Goal: Information Seeking & Learning: Check status

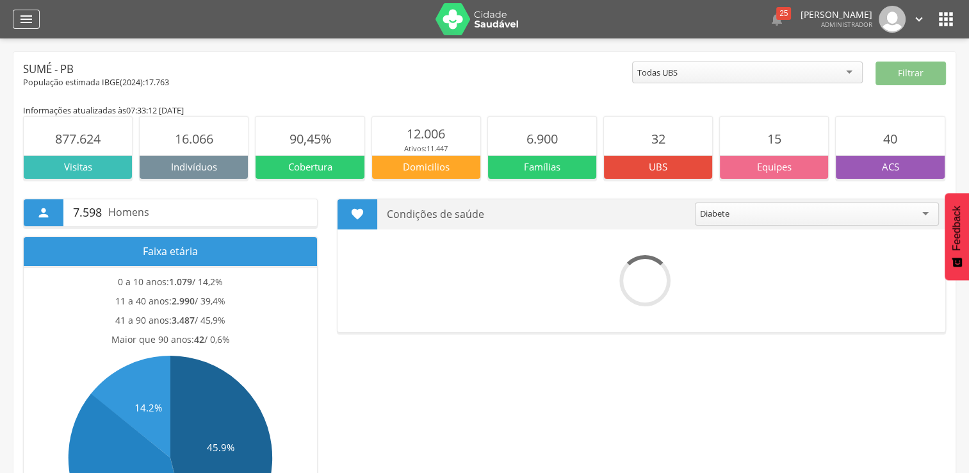
click at [30, 23] on icon "" at bounding box center [26, 19] width 15 height 15
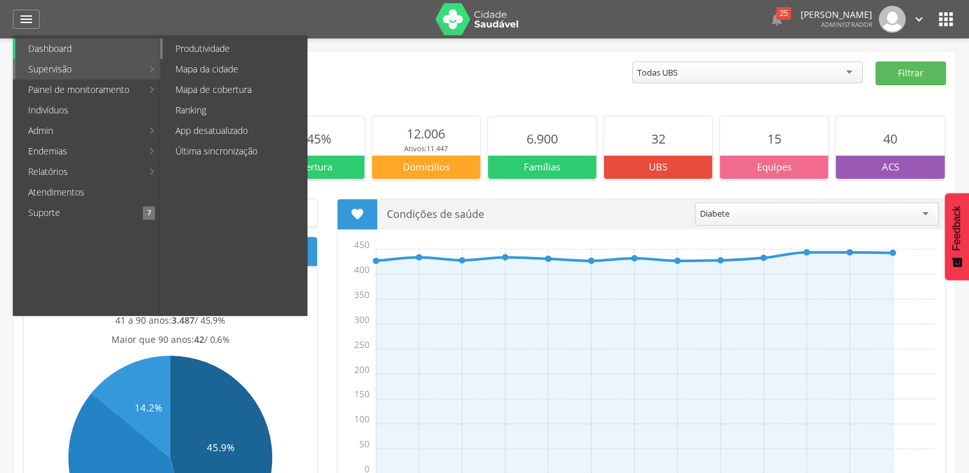
click at [213, 56] on link "Produtividade" at bounding box center [235, 48] width 144 height 21
type input "**********"
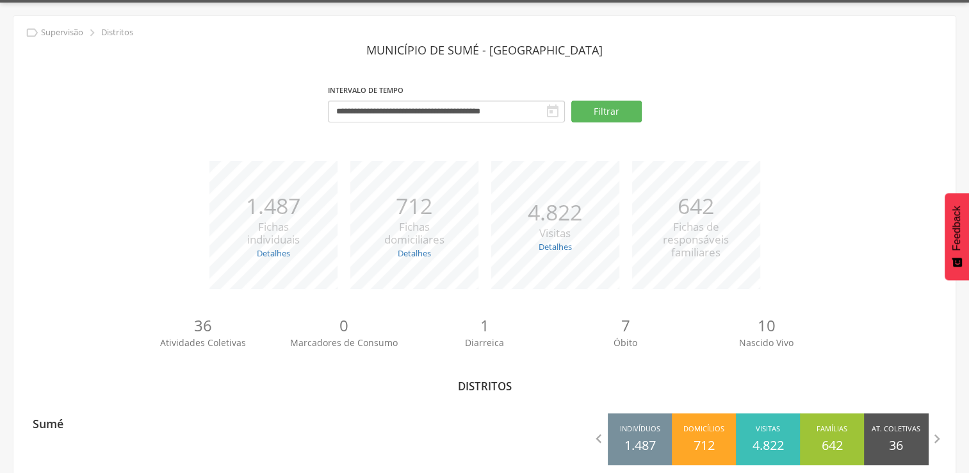
scroll to position [56, 0]
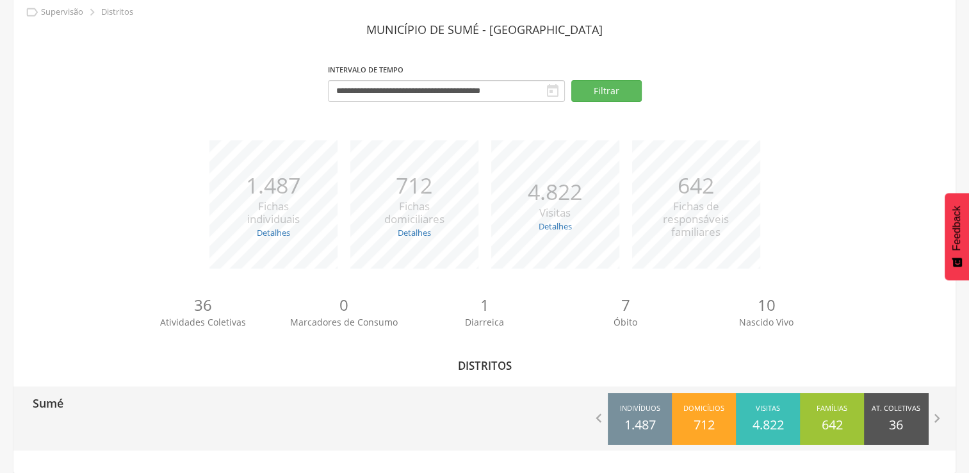
click at [202, 408] on div "Sumé" at bounding box center [249, 402] width 472 height 32
type input "**********"
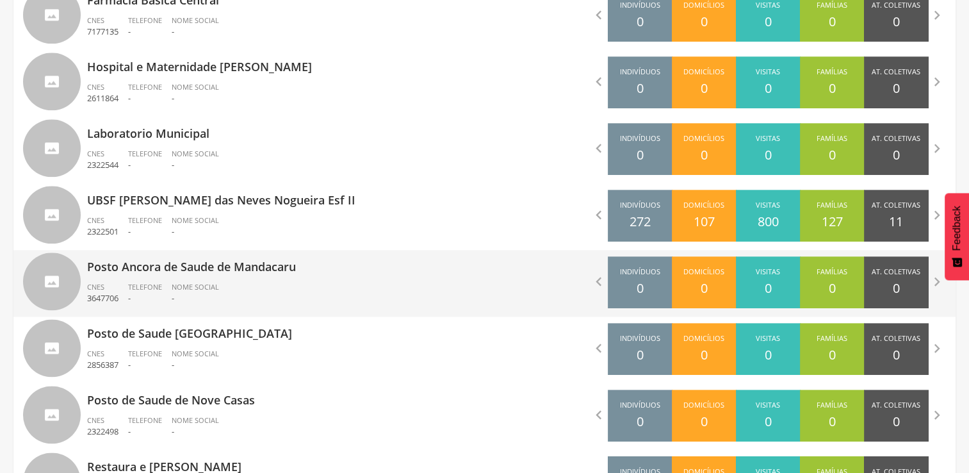
scroll to position [1402, 0]
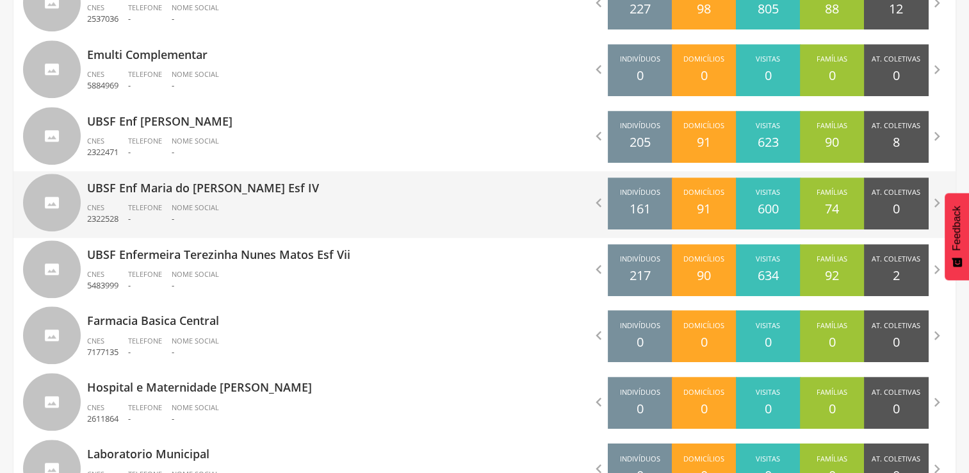
click at [247, 199] on div "UBSF Enf Maria do Carmo Ramos Esf IV CNES 2322528 Telefone - Nome Social -" at bounding box center [281, 204] width 388 height 67
type input "**********"
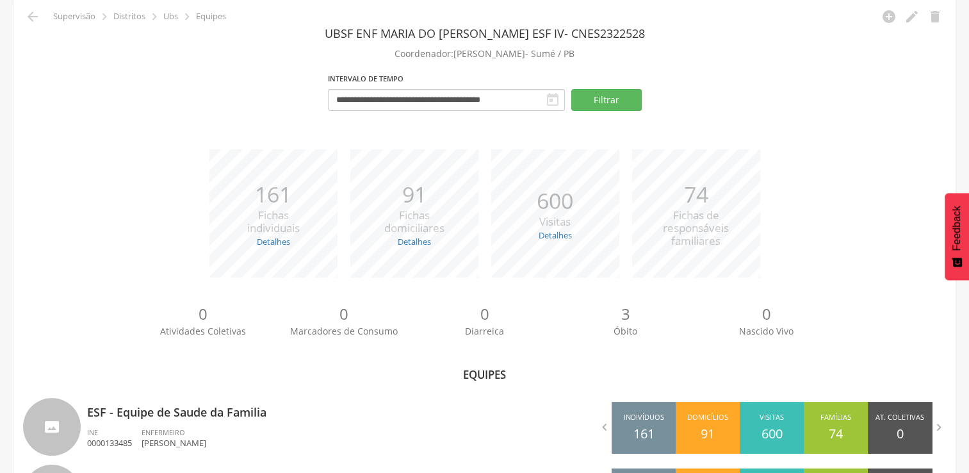
scroll to position [131, 0]
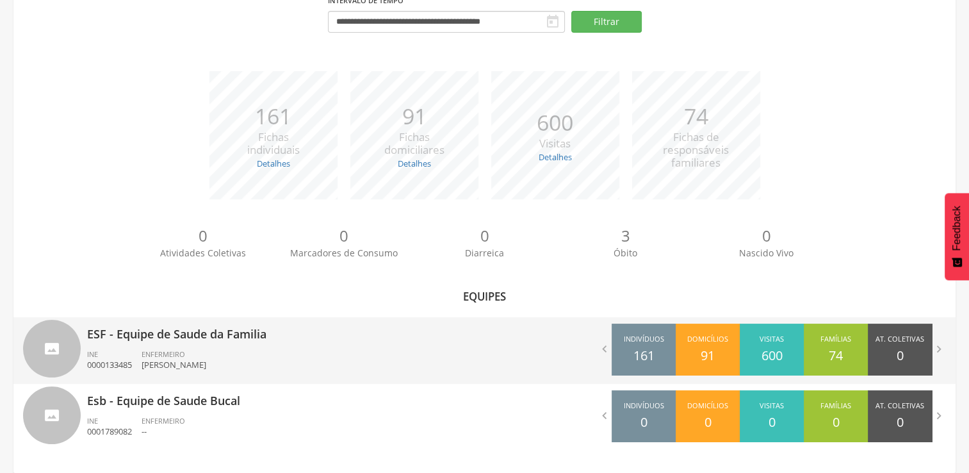
click at [151, 348] on div "ESF - Equipe de Saude da Familia INE 0000133485 ENFERMEIRO [PERSON_NAME]" at bounding box center [281, 350] width 388 height 67
type input "**********"
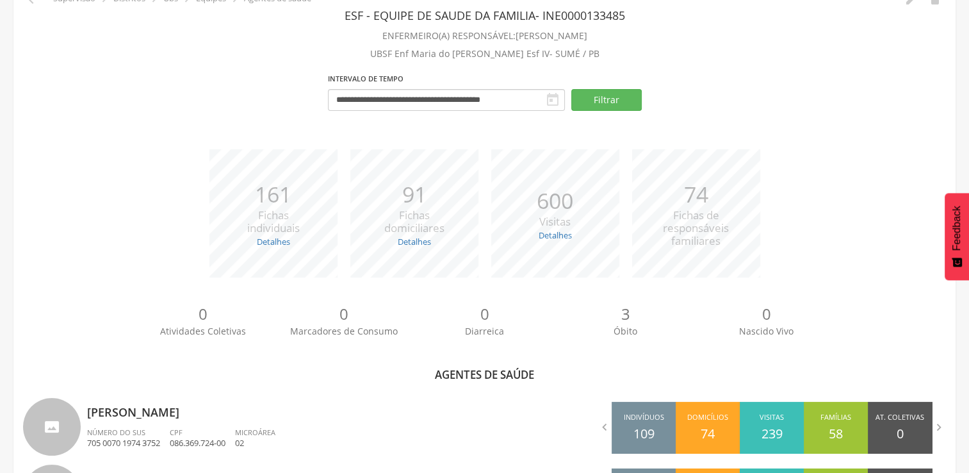
scroll to position [282, 0]
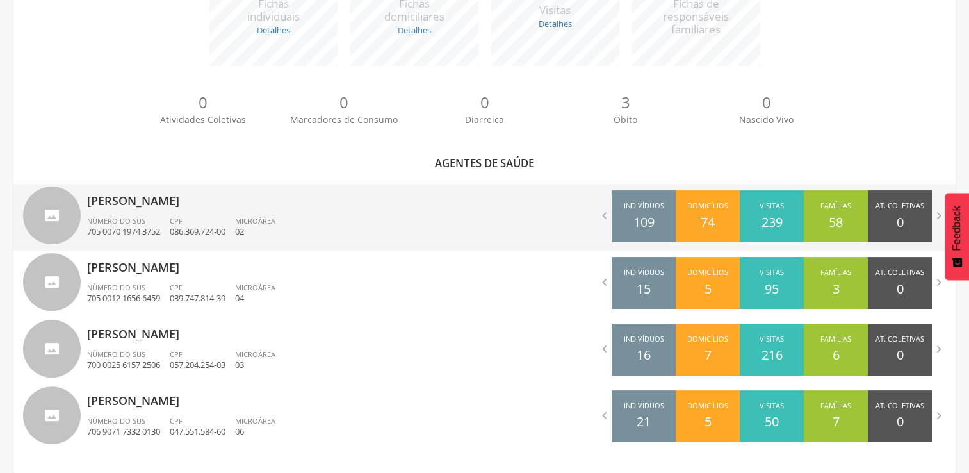
click at [172, 214] on div "[PERSON_NAME] Número do SUS 705 0070 1974 3752 CPF 086.369.724-00 Microárea 02" at bounding box center [281, 217] width 388 height 67
type input "**********"
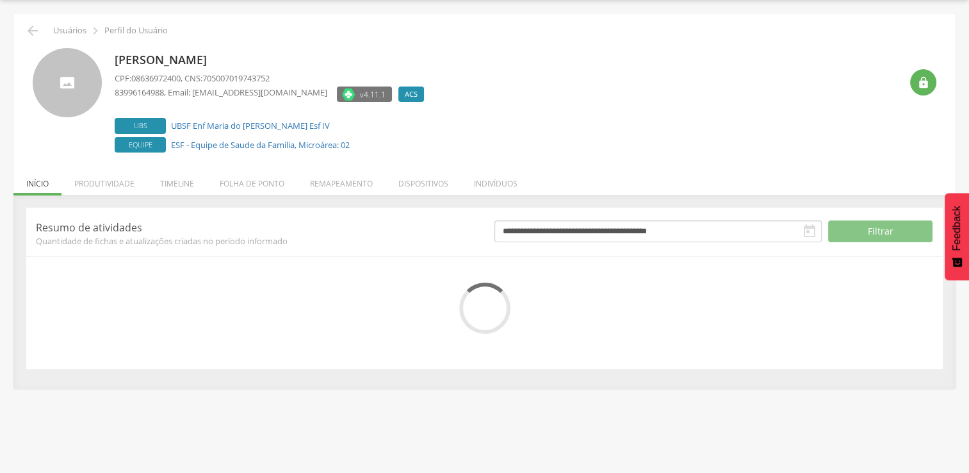
scroll to position [72, 0]
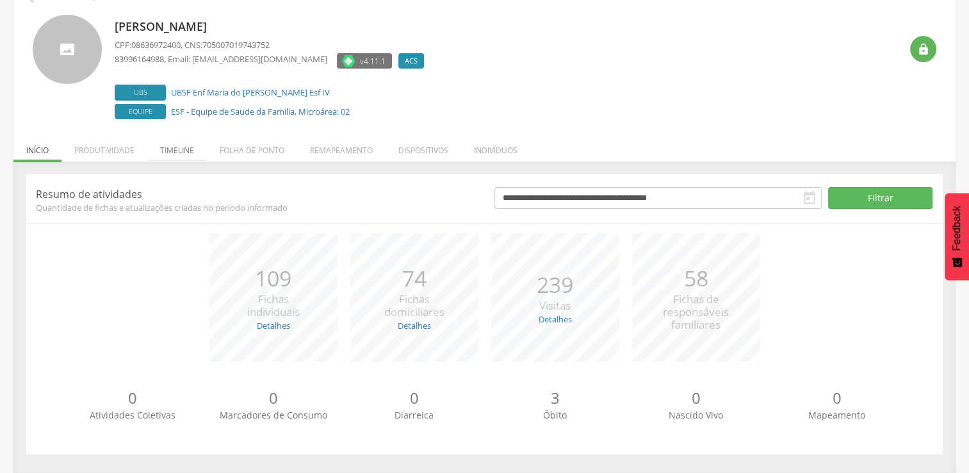
click at [171, 145] on li "Timeline" at bounding box center [177, 147] width 60 height 30
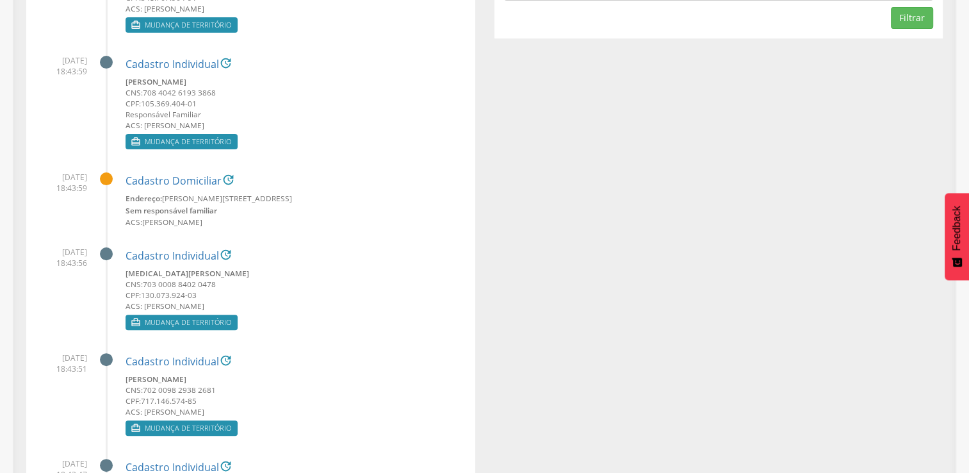
scroll to position [185, 0]
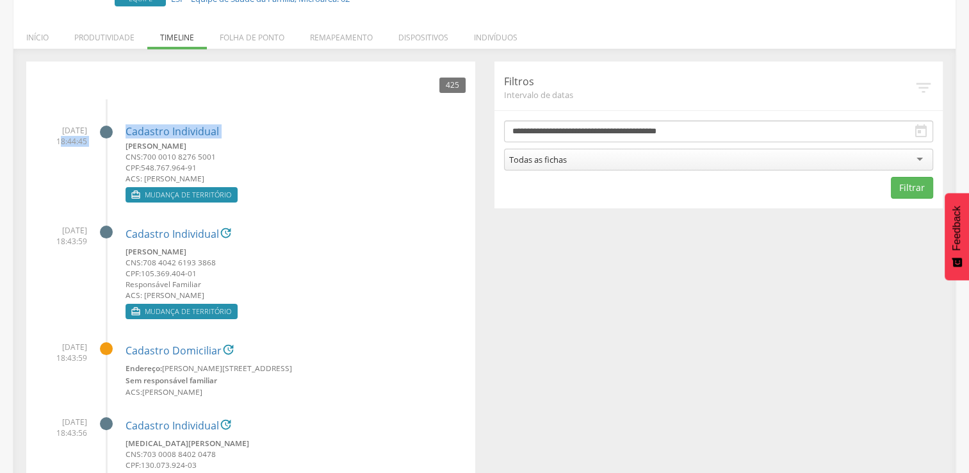
drag, startPoint x: 58, startPoint y: 141, endPoint x: 94, endPoint y: 142, distance: 35.9
click at [94, 142] on li "[DATE] 18:44:45 Cadastro Individual [PERSON_NAME] CNS: 700 0010 8276 5001 CPF: …" at bounding box center [251, 160] width 430 height 91
drag, startPoint x: 94, startPoint y: 142, endPoint x: 74, endPoint y: 245, distance: 104.5
click at [74, 245] on span "[DATE] 18:43:59" at bounding box center [61, 236] width 51 height 22
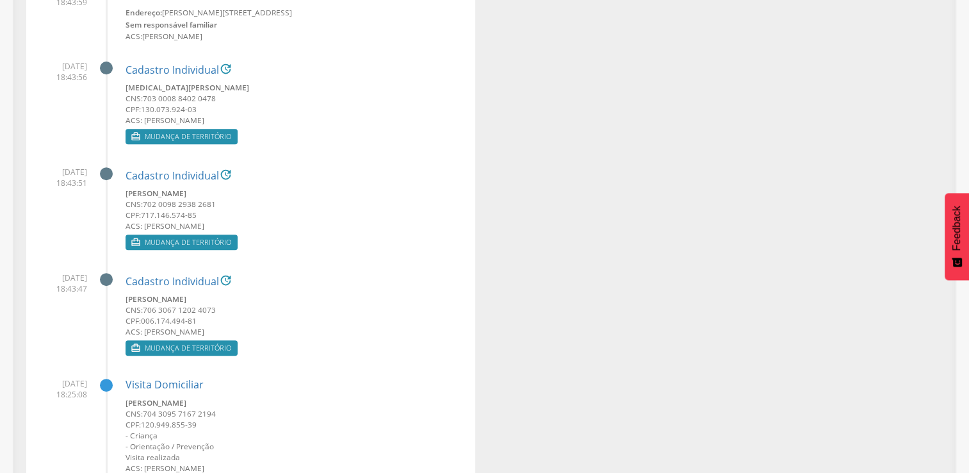
scroll to position [633, 0]
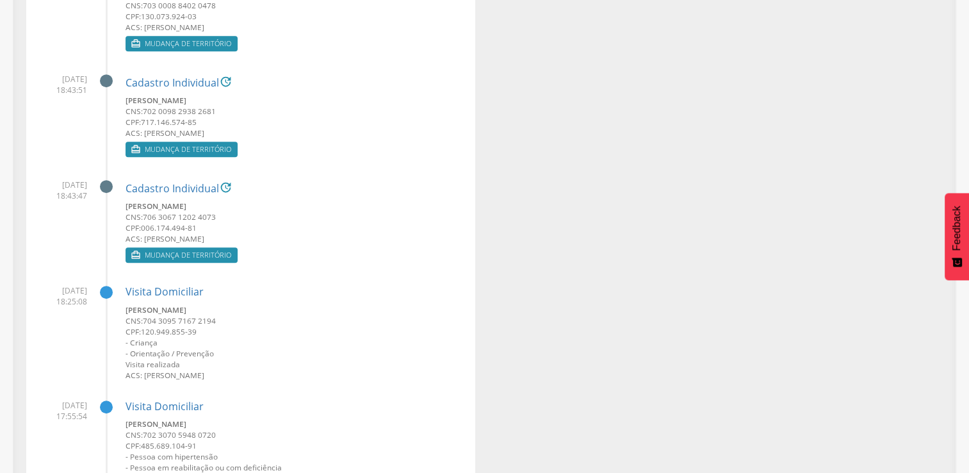
click at [366, 246] on div "Cadastro Individual  [PERSON_NAME] CNS: 706 3067 1202 4073 CPF: 006.174.494-81…" at bounding box center [296, 218] width 340 height 96
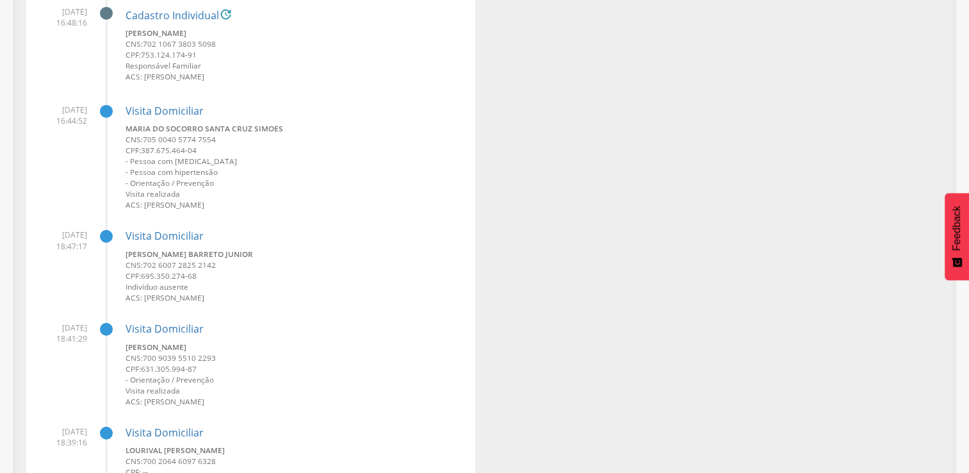
scroll to position [3260, 0]
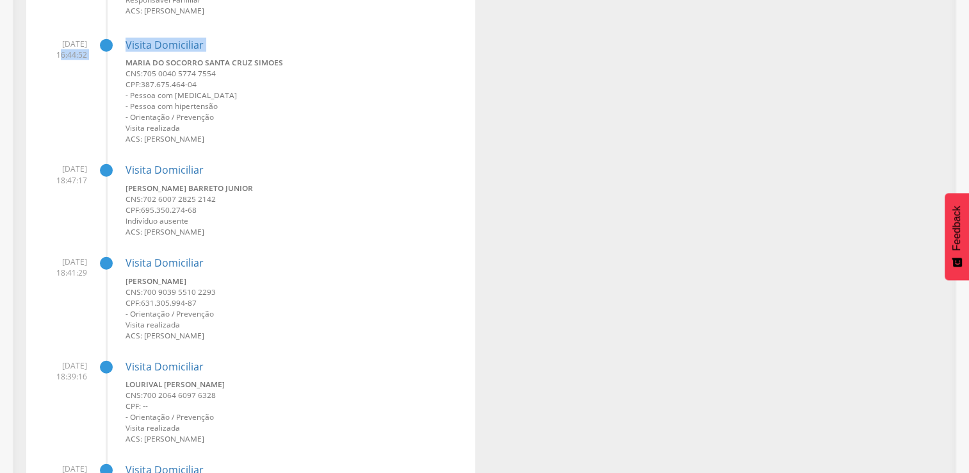
drag, startPoint x: 56, startPoint y: 57, endPoint x: 94, endPoint y: 58, distance: 37.2
click at [94, 58] on li "[DATE] 16:44:52 Visita Domiciliar Maria do Socorro Santa Cruz Simoes CNS: 705 0…" at bounding box center [251, 87] width 430 height 116
drag, startPoint x: 650, startPoint y: 76, endPoint x: 641, endPoint y: 76, distance: 9.6
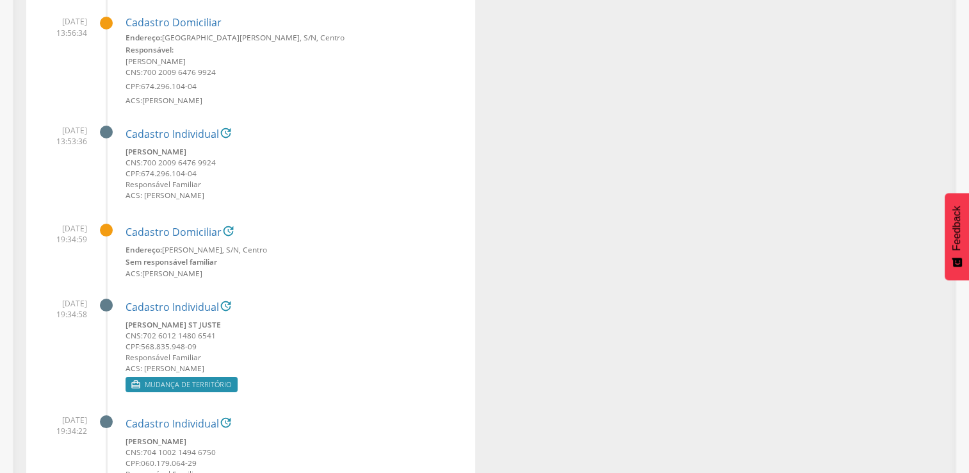
scroll to position [4862, 0]
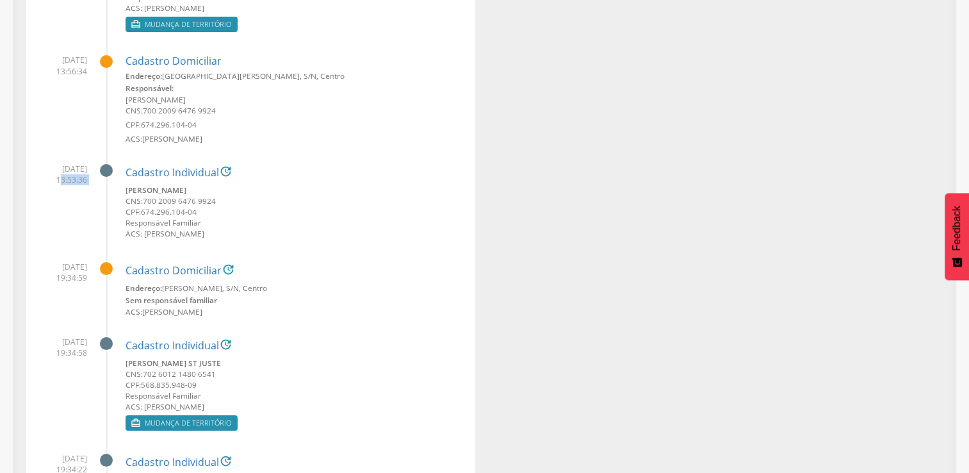
drag, startPoint x: 56, startPoint y: 181, endPoint x: 89, endPoint y: 181, distance: 33.3
click at [89, 181] on li "[DATE] 13:53:36 Cadastro Individual  [PERSON_NAME] CNS: 700 [DEMOGRAPHIC_DATA]…" at bounding box center [251, 198] width 430 height 88
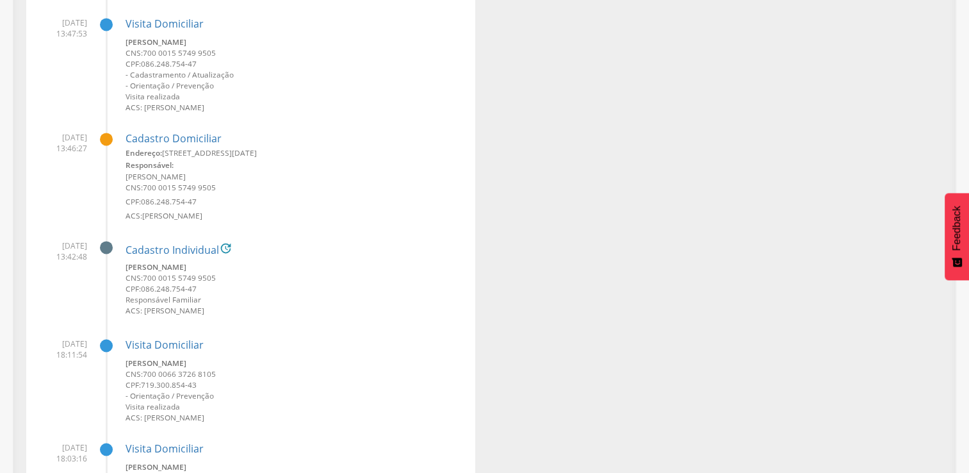
scroll to position [11590, 0]
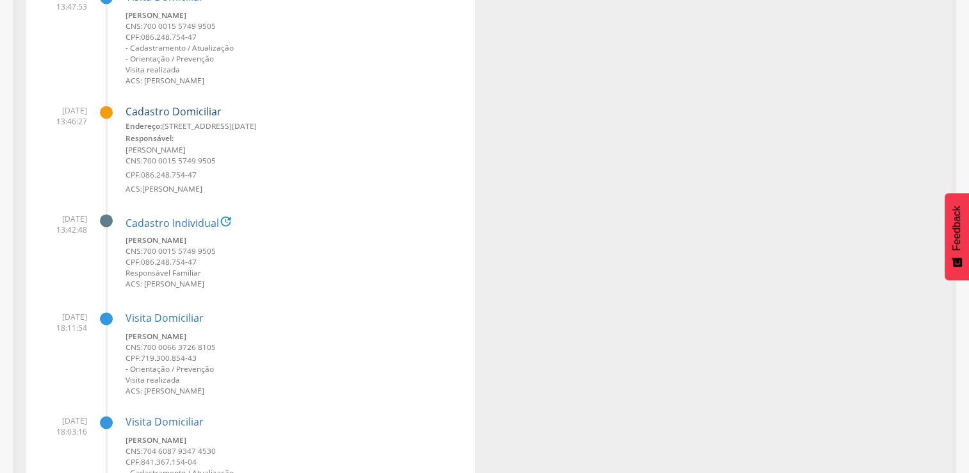
click at [197, 113] on link "Cadastro Domiciliar" at bounding box center [174, 112] width 96 height 12
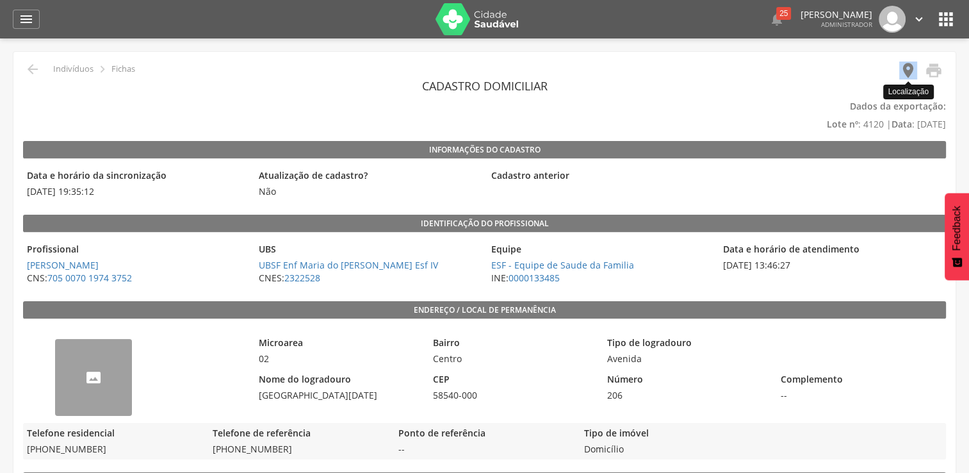
click at [908, 72] on icon "" at bounding box center [909, 71] width 18 height 18
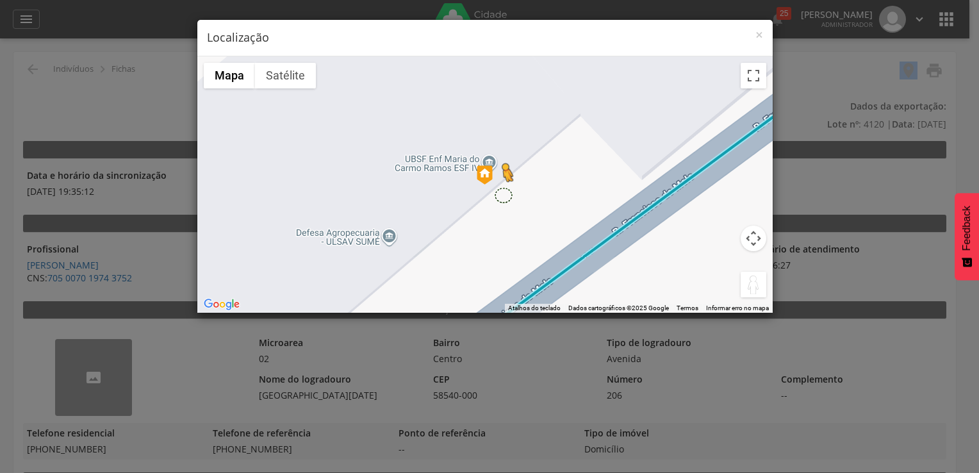
drag, startPoint x: 751, startPoint y: 284, endPoint x: 502, endPoint y: 194, distance: 264.5
click at [502, 194] on div "Pressione as teclas Alt + Enter para ativar o recurso de arrastar com o teclado…" at bounding box center [484, 184] width 575 height 256
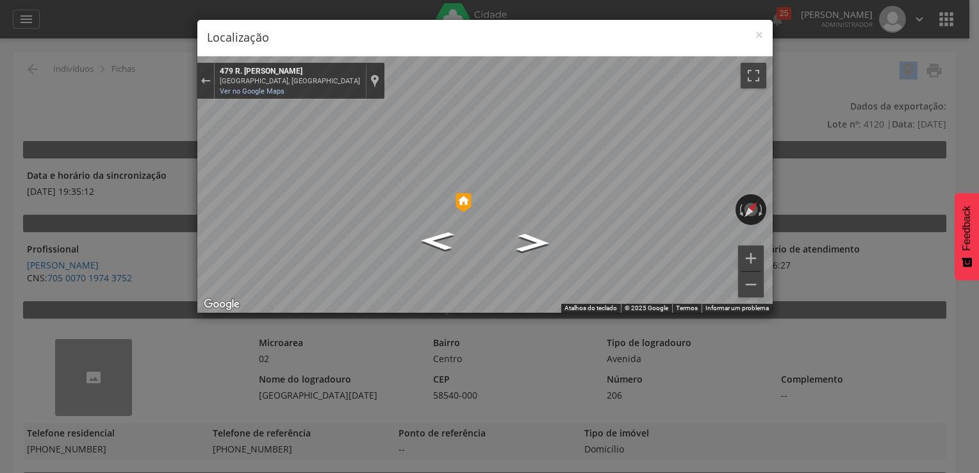
click at [465, 201] on img "Mapa" at bounding box center [464, 202] width 16 height 19
click at [761, 35] on span "×" at bounding box center [759, 35] width 8 height 18
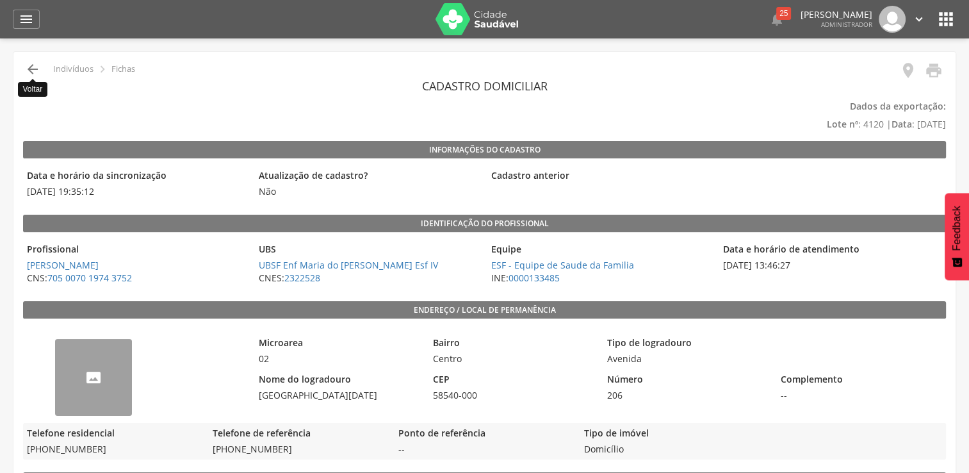
click at [29, 67] on icon "" at bounding box center [32, 69] width 15 height 15
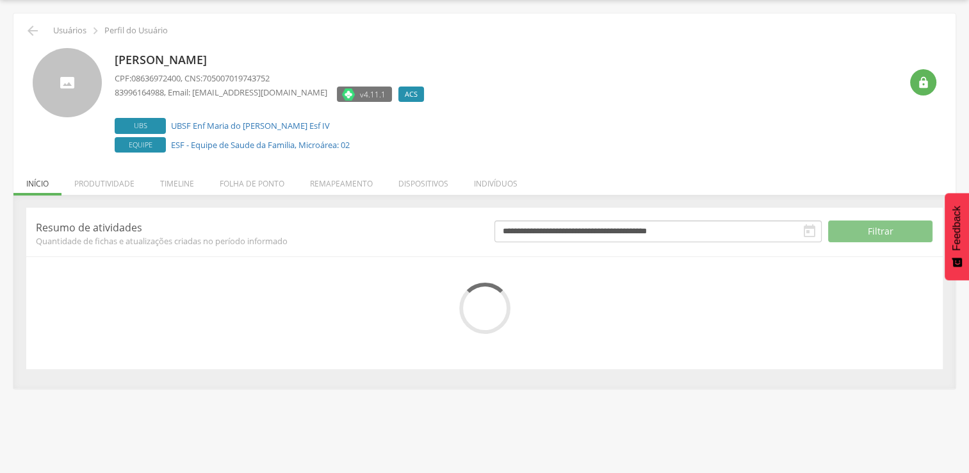
scroll to position [72, 0]
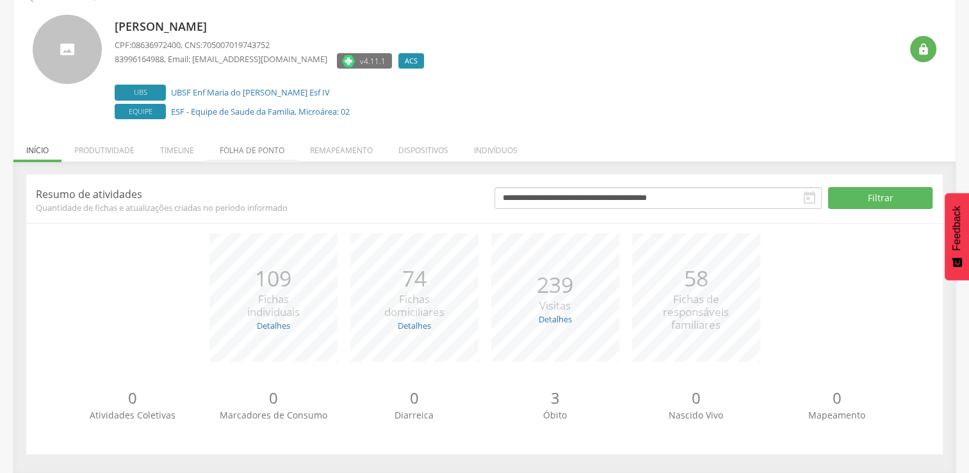
click at [265, 155] on li "Folha de ponto" at bounding box center [252, 147] width 90 height 30
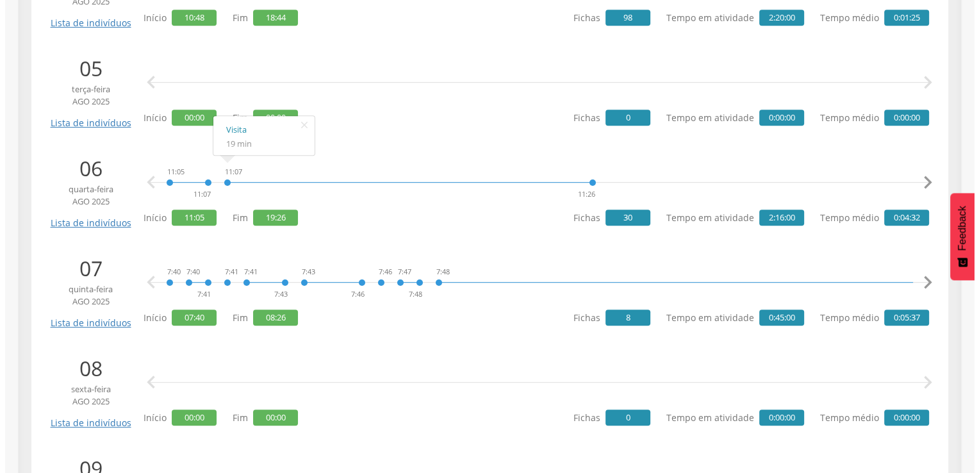
scroll to position [659, 0]
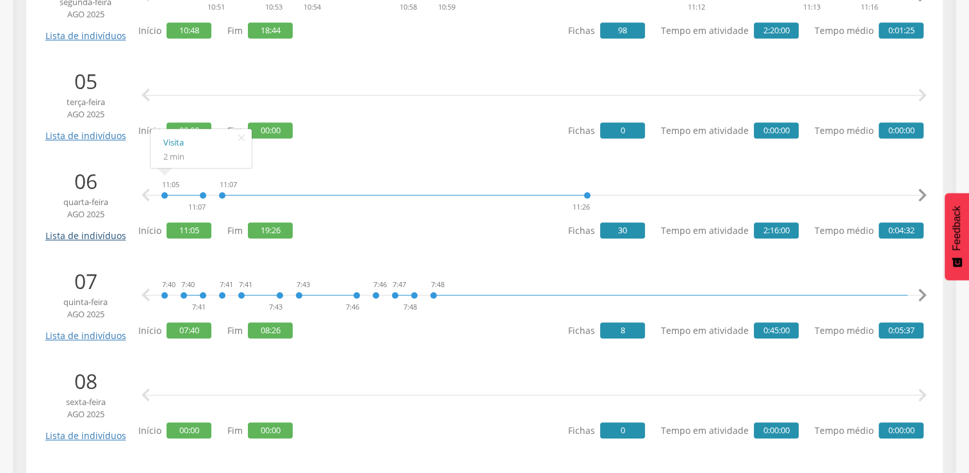
click at [92, 235] on link "Lista de indivíduos" at bounding box center [85, 231] width 86 height 22
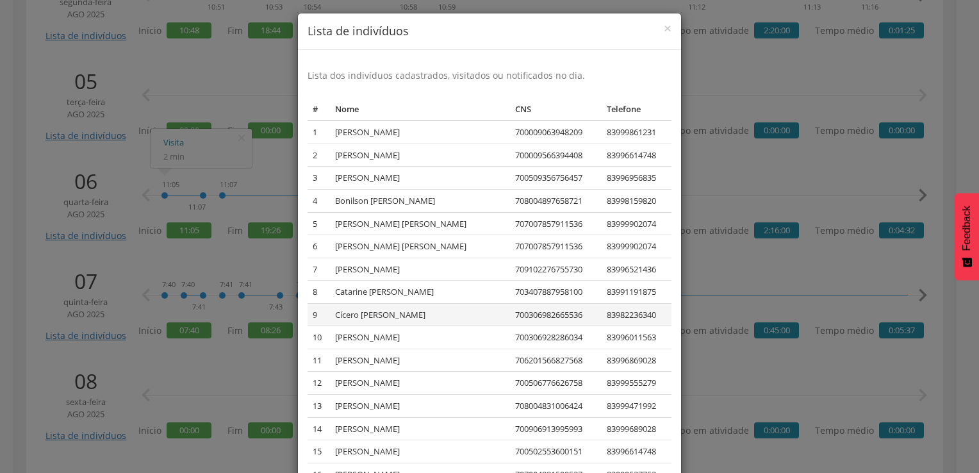
scroll to position [0, 0]
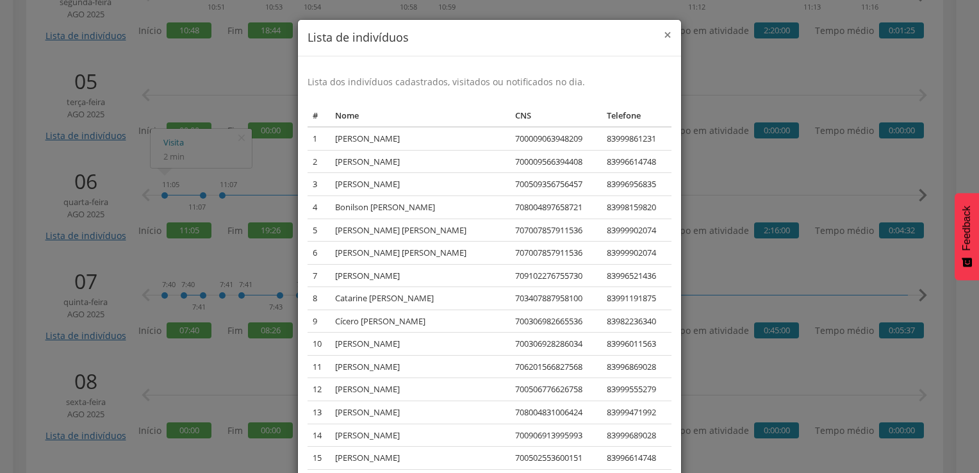
drag, startPoint x: 662, startPoint y: 33, endPoint x: 643, endPoint y: 38, distance: 19.1
click at [664, 35] on span "×" at bounding box center [668, 35] width 8 height 18
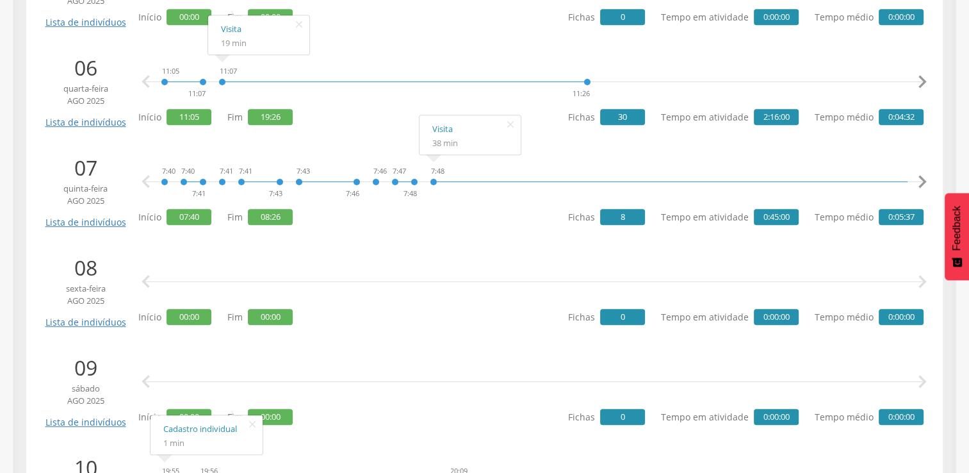
scroll to position [787, 0]
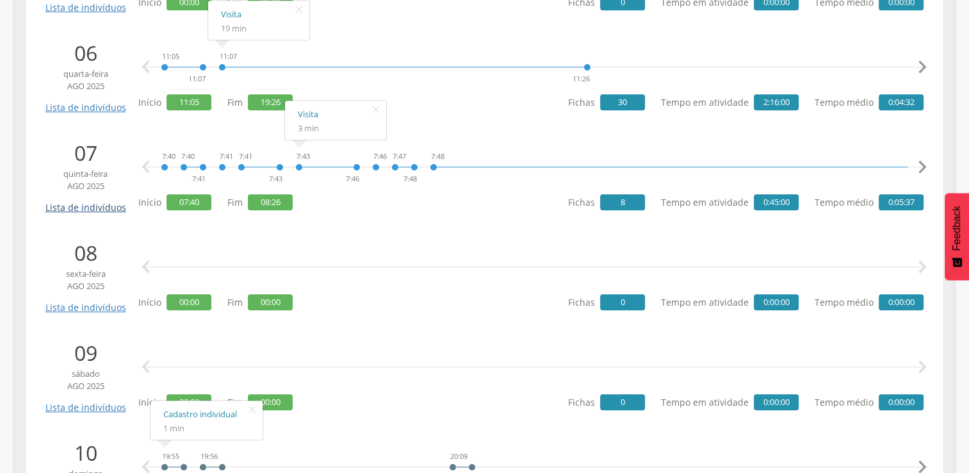
click at [90, 206] on link "Lista de indivíduos" at bounding box center [85, 203] width 86 height 22
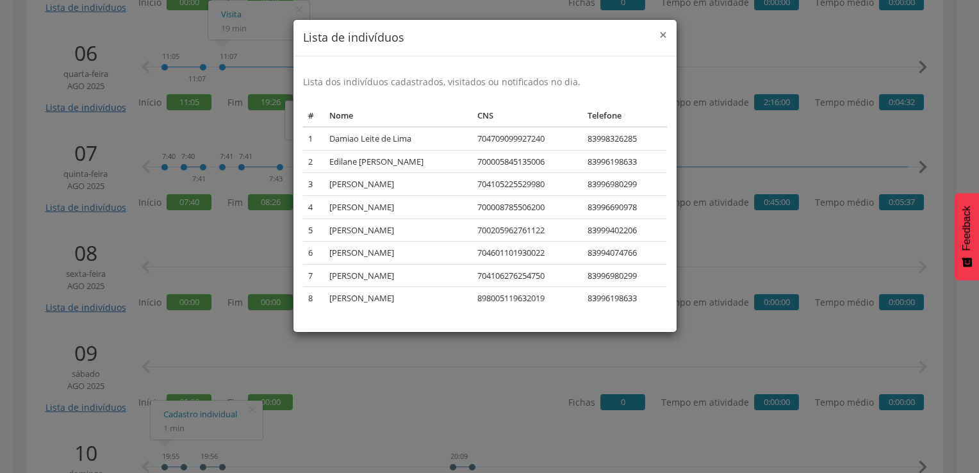
click at [661, 39] on span "×" at bounding box center [663, 35] width 8 height 18
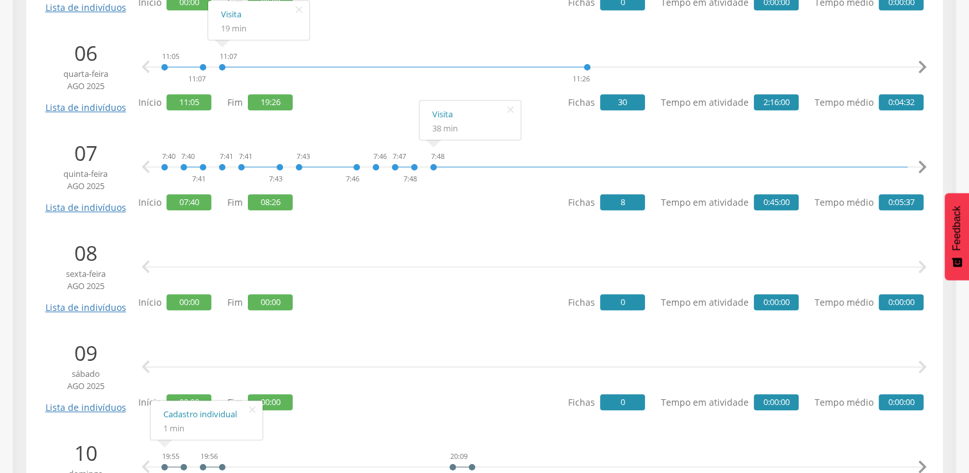
click at [922, 168] on icon "" at bounding box center [923, 167] width 26 height 26
click at [922, 167] on icon "" at bounding box center [923, 167] width 26 height 26
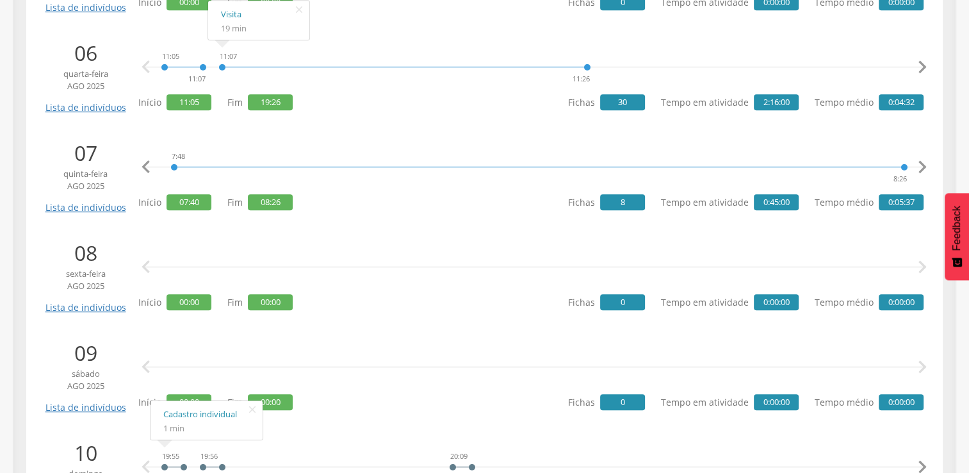
click at [921, 167] on icon "" at bounding box center [923, 167] width 26 height 26
click at [925, 166] on icon "" at bounding box center [923, 167] width 26 height 26
click at [925, 165] on icon "" at bounding box center [923, 167] width 26 height 26
click at [925, 163] on icon "" at bounding box center [923, 167] width 26 height 26
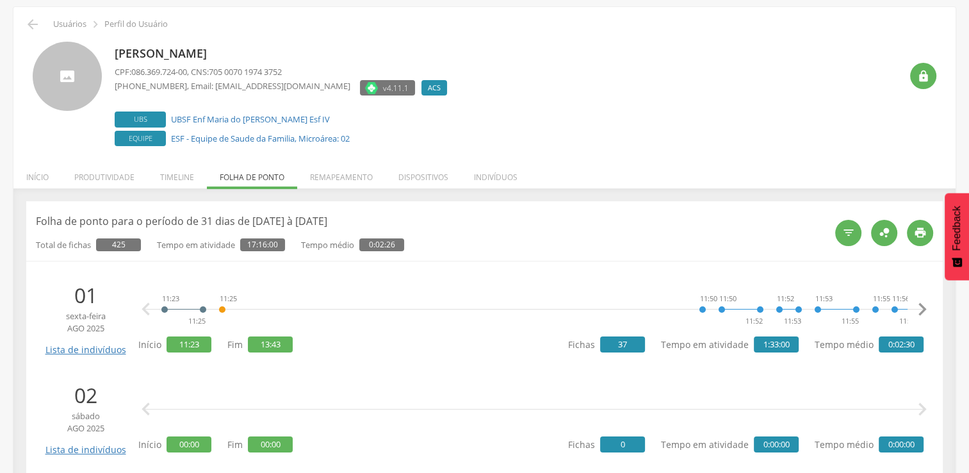
scroll to position [0, 0]
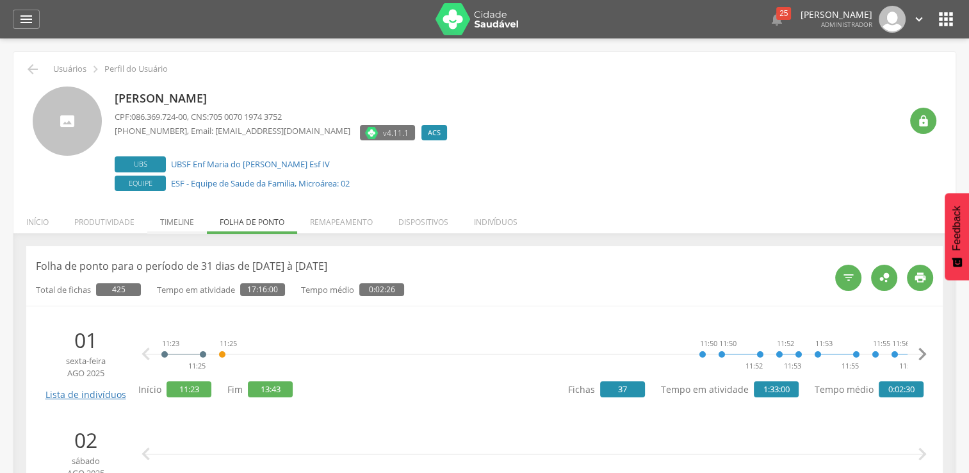
click at [187, 222] on li "Timeline" at bounding box center [177, 219] width 60 height 30
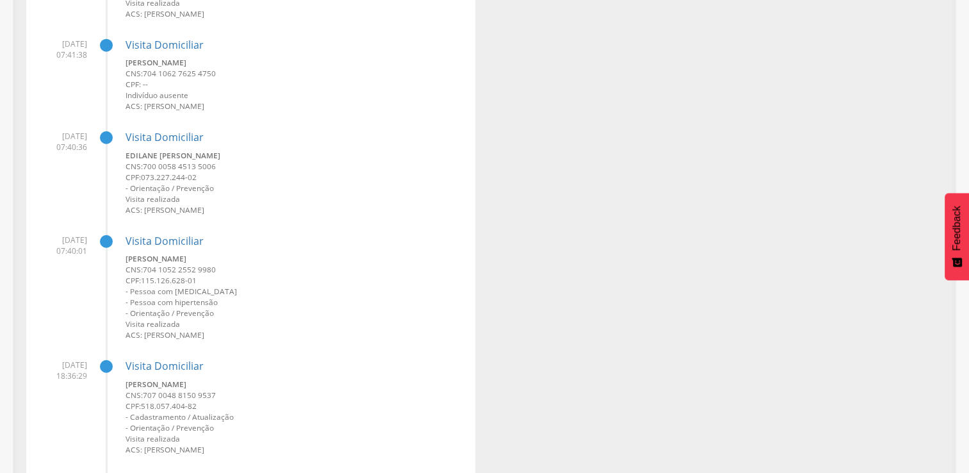
scroll to position [27526, 0]
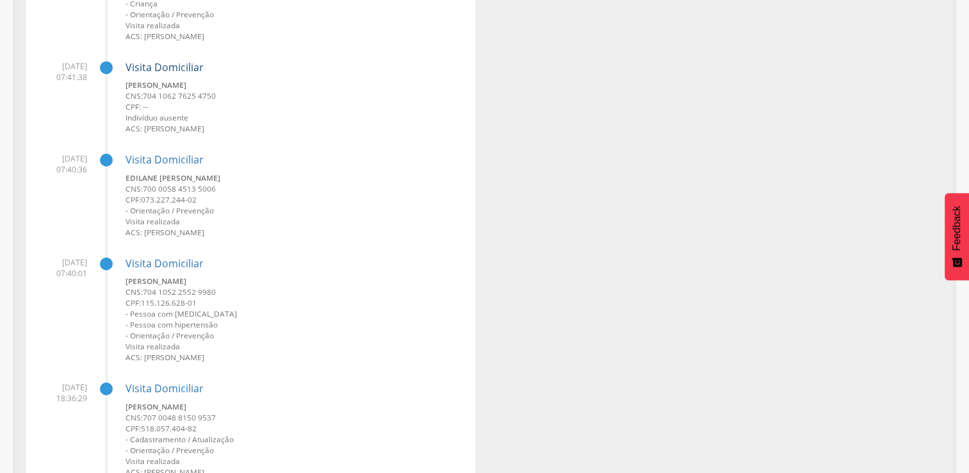
click at [180, 68] on link "Visita Domiciliar" at bounding box center [165, 67] width 78 height 14
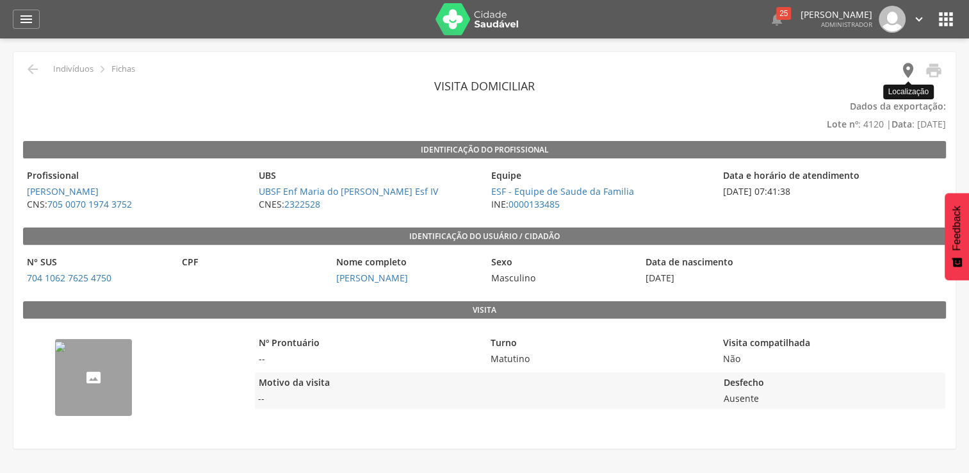
click at [912, 68] on icon "" at bounding box center [909, 71] width 18 height 18
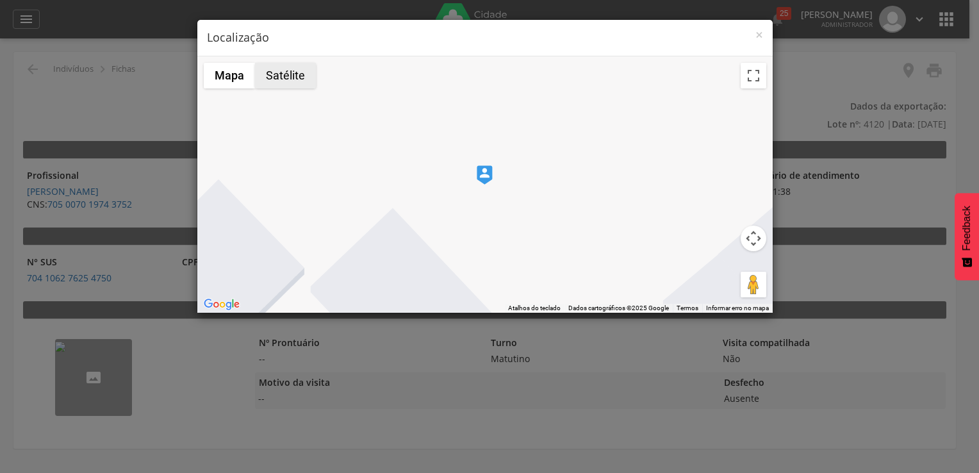
click at [277, 70] on button "Satélite" at bounding box center [285, 76] width 61 height 26
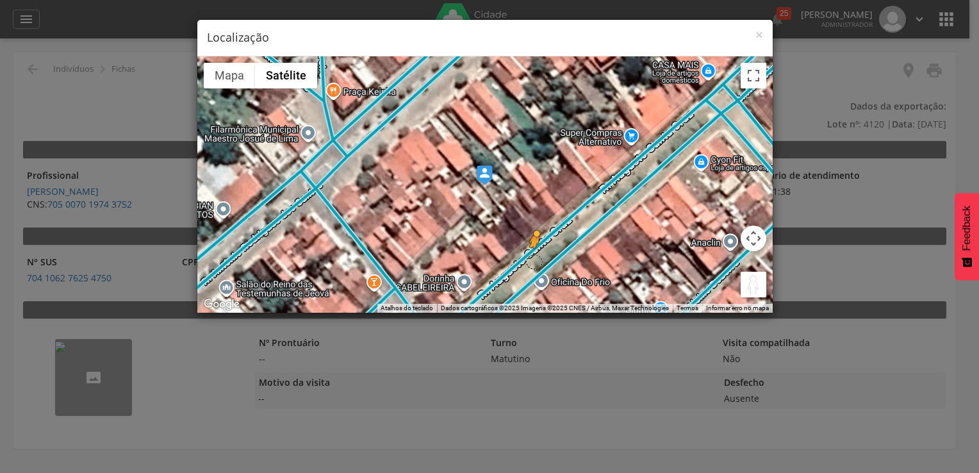
drag, startPoint x: 755, startPoint y: 289, endPoint x: 530, endPoint y: 260, distance: 226.7
click at [530, 260] on div "Pressione as teclas Alt + Enter para ativar o recurso de arrastar com o teclado…" at bounding box center [484, 184] width 575 height 256
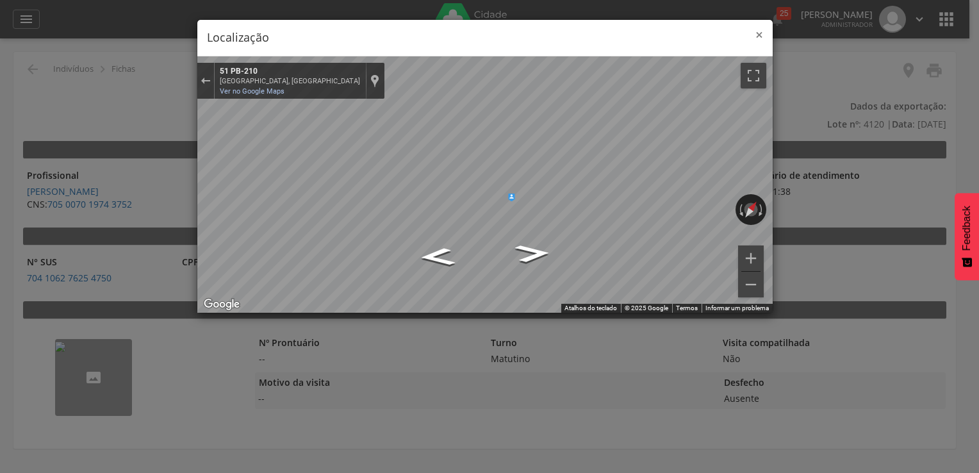
click at [761, 35] on span "×" at bounding box center [759, 35] width 8 height 18
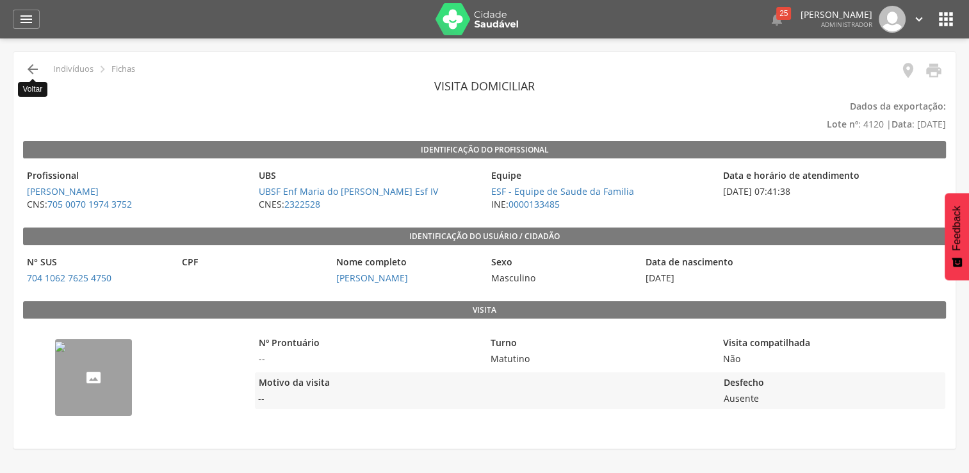
click at [27, 70] on icon "" at bounding box center [32, 69] width 15 height 15
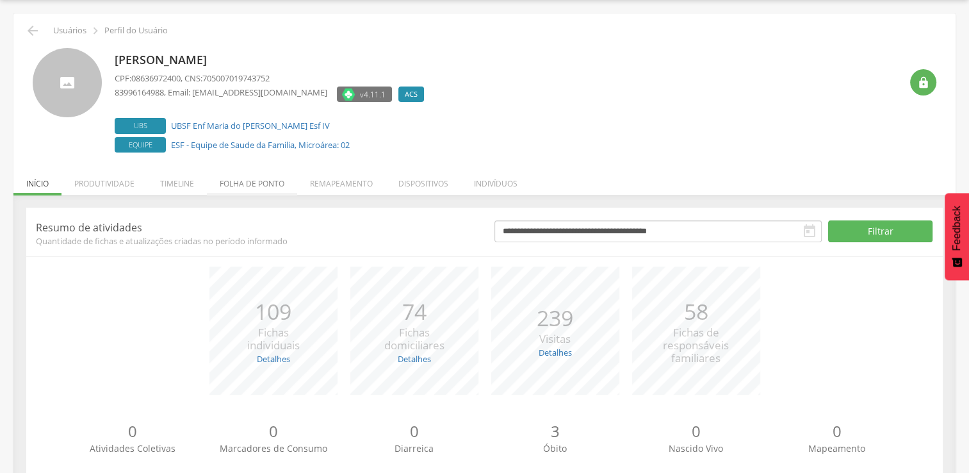
click at [259, 188] on li "Folha de ponto" at bounding box center [252, 180] width 90 height 30
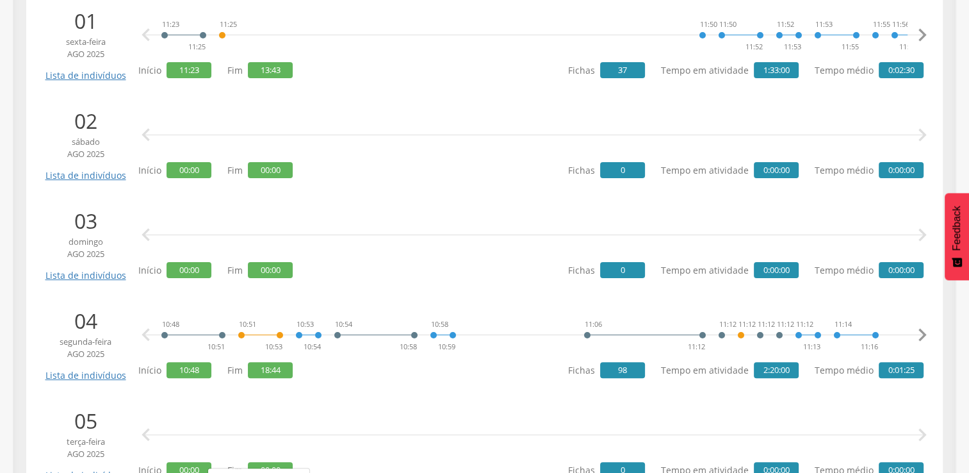
scroll to position [0, 0]
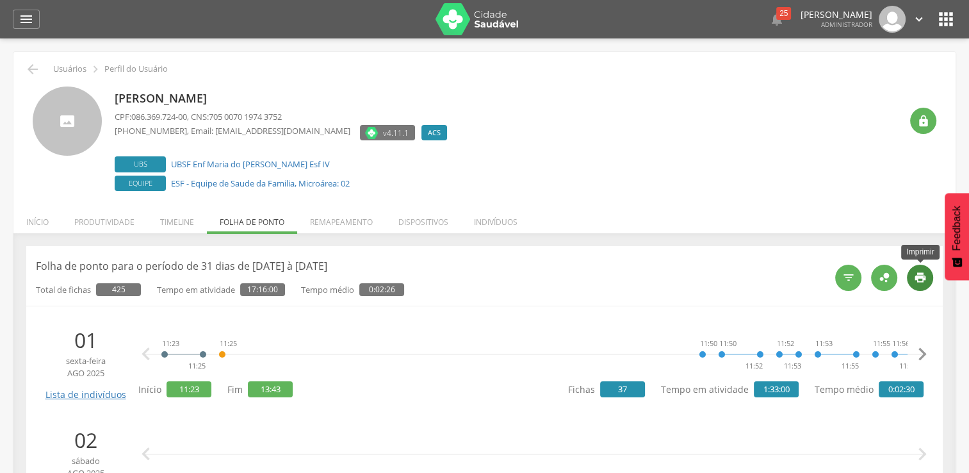
click at [918, 283] on icon "" at bounding box center [920, 277] width 13 height 13
